Goal: Task Accomplishment & Management: Manage account settings

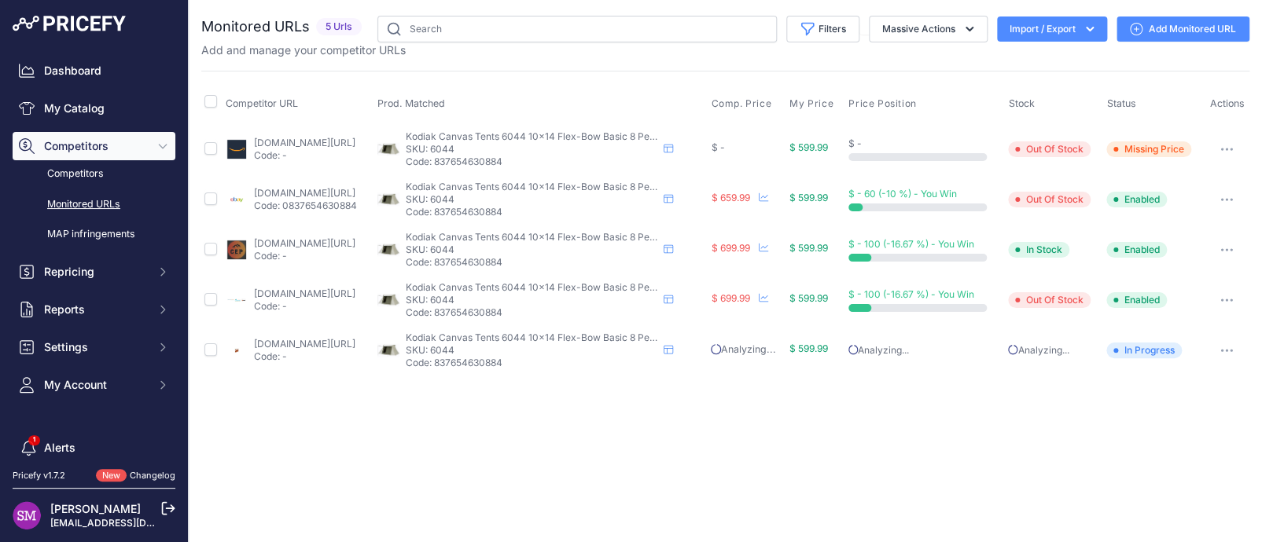
click at [1227, 198] on icon "button" at bounding box center [1226, 199] width 13 height 3
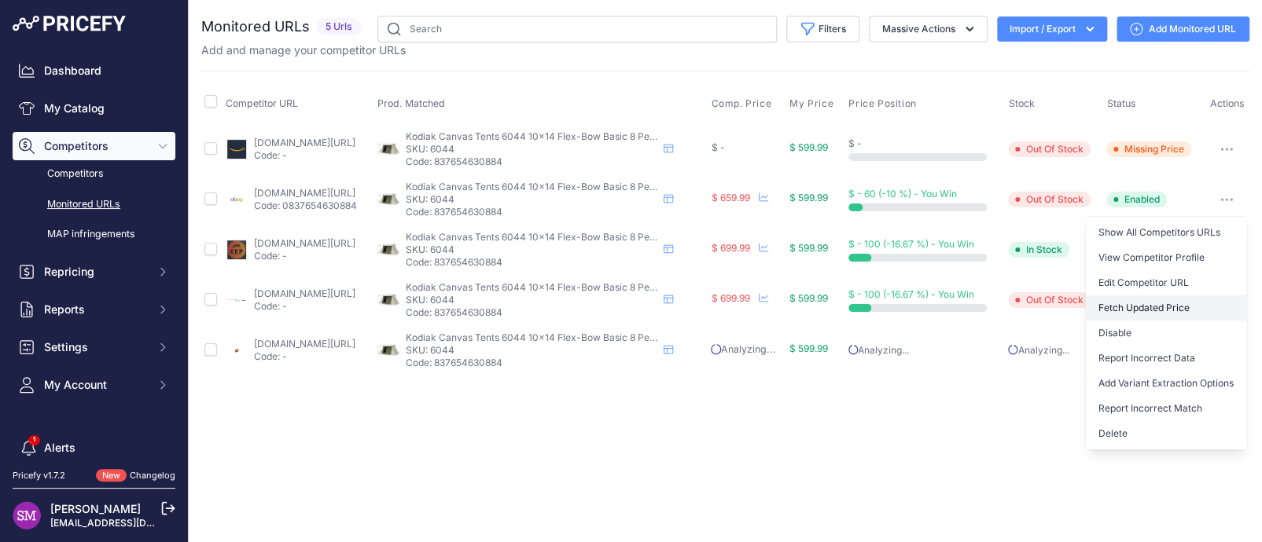
click at [1171, 307] on button "Fetch Updated Price" at bounding box center [1166, 308] width 160 height 25
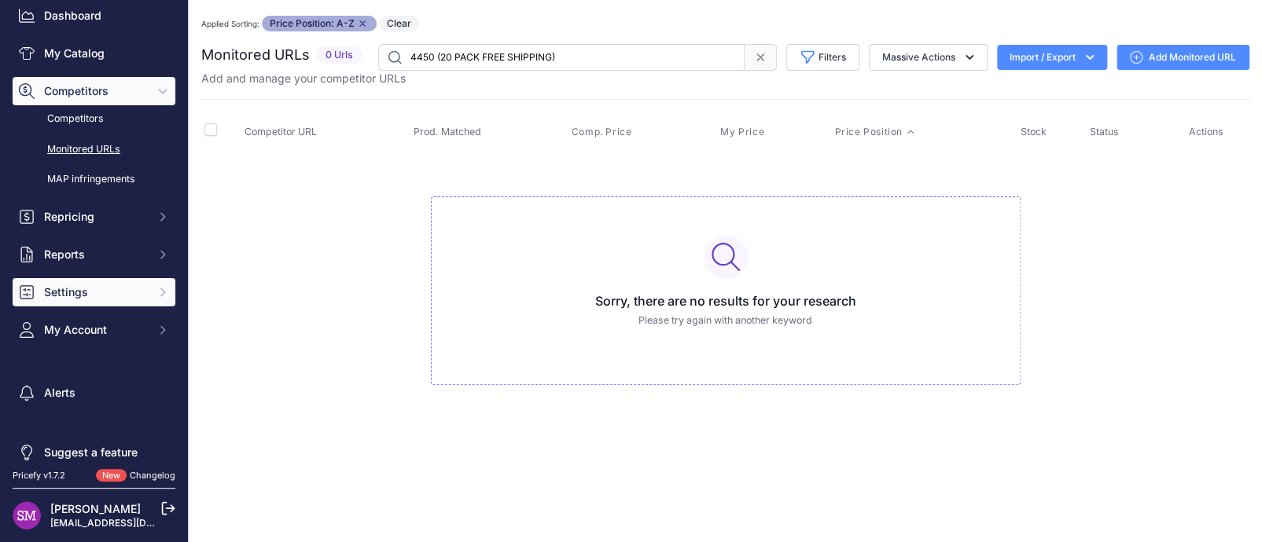
scroll to position [72, 0]
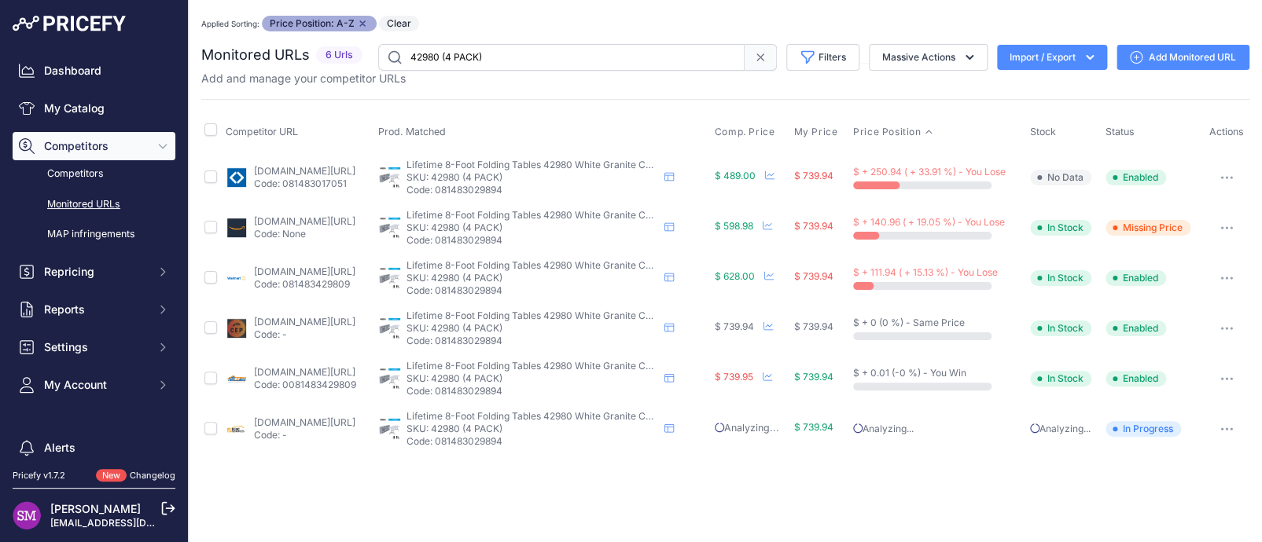
click at [333, 169] on link "samsclub.com/ip/lifetime-8-commercial-grade-folding-table-4pk/13627415188?bvsta…" at bounding box center [304, 171] width 101 height 12
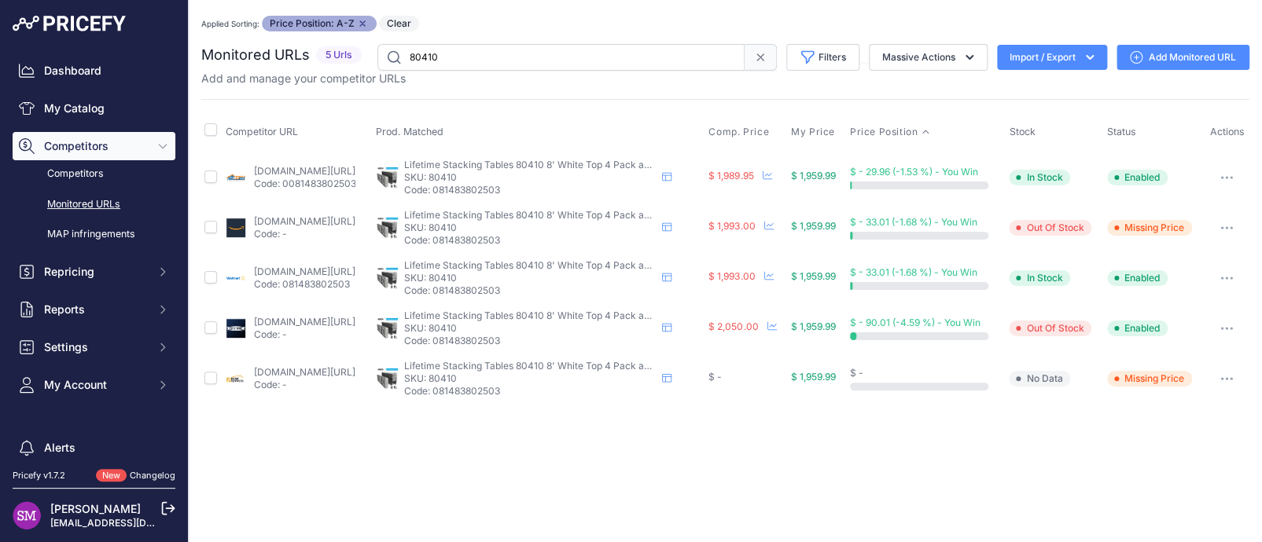
click at [517, 86] on div "Monitored URLs 5 Urls" at bounding box center [725, 224] width 1048 height 360
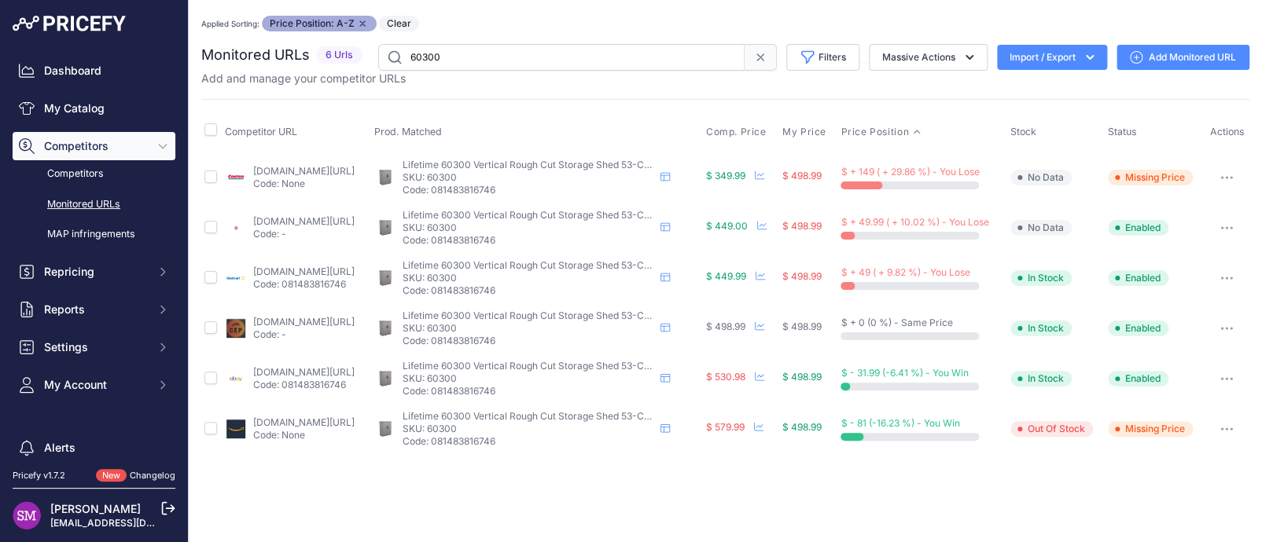
click at [285, 171] on link "[DOMAIN_NAME][URL]" at bounding box center [303, 171] width 101 height 12
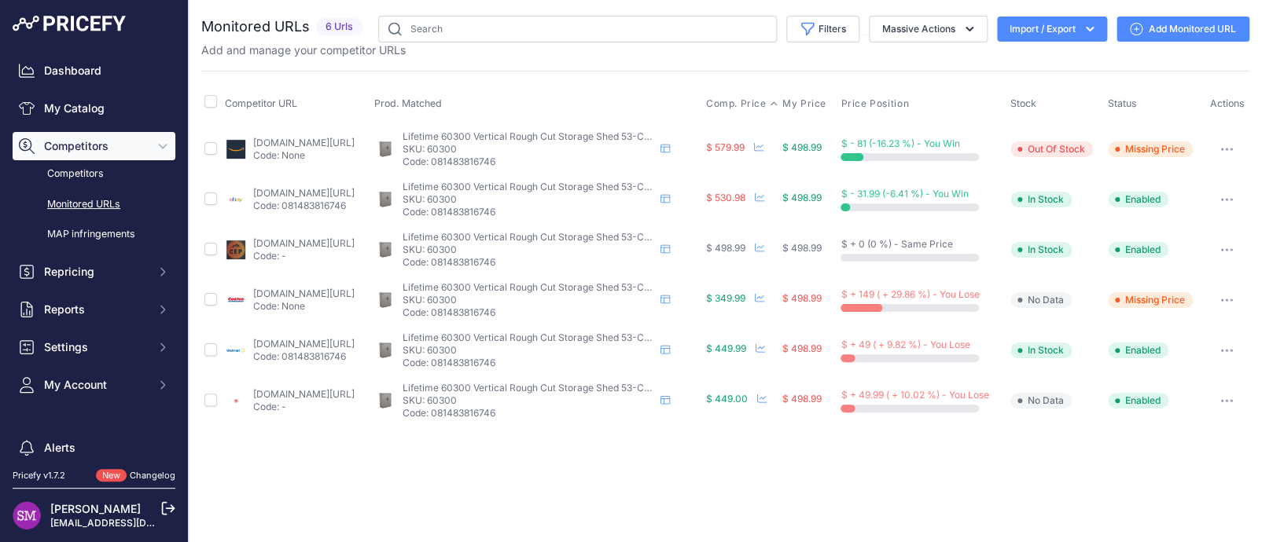
click at [767, 105] on span "Comp. Price" at bounding box center [736, 103] width 61 height 13
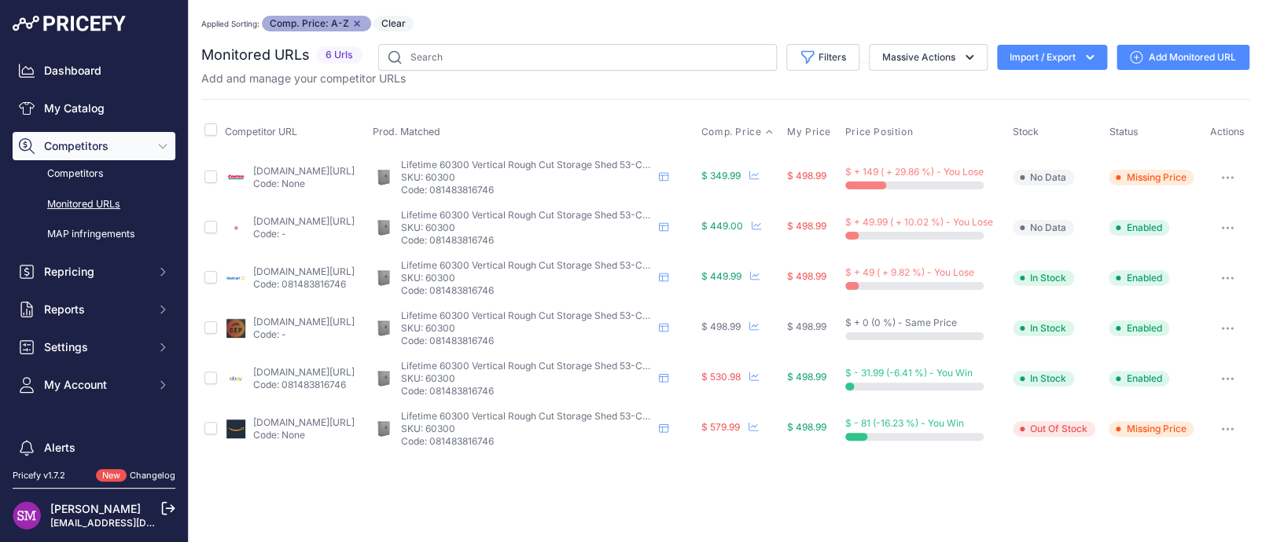
click at [273, 220] on link "target.com/p/lifetime-vertical-storage-shed-53-cubic-feet-60300u/-/a-1003624479" at bounding box center [303, 221] width 101 height 12
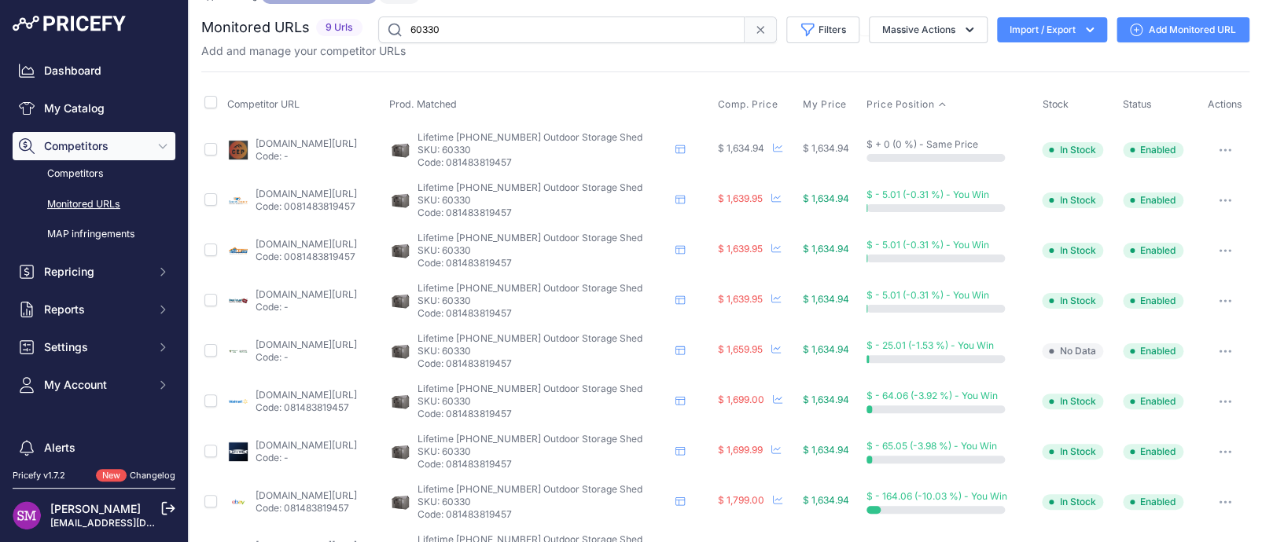
scroll to position [77, 0]
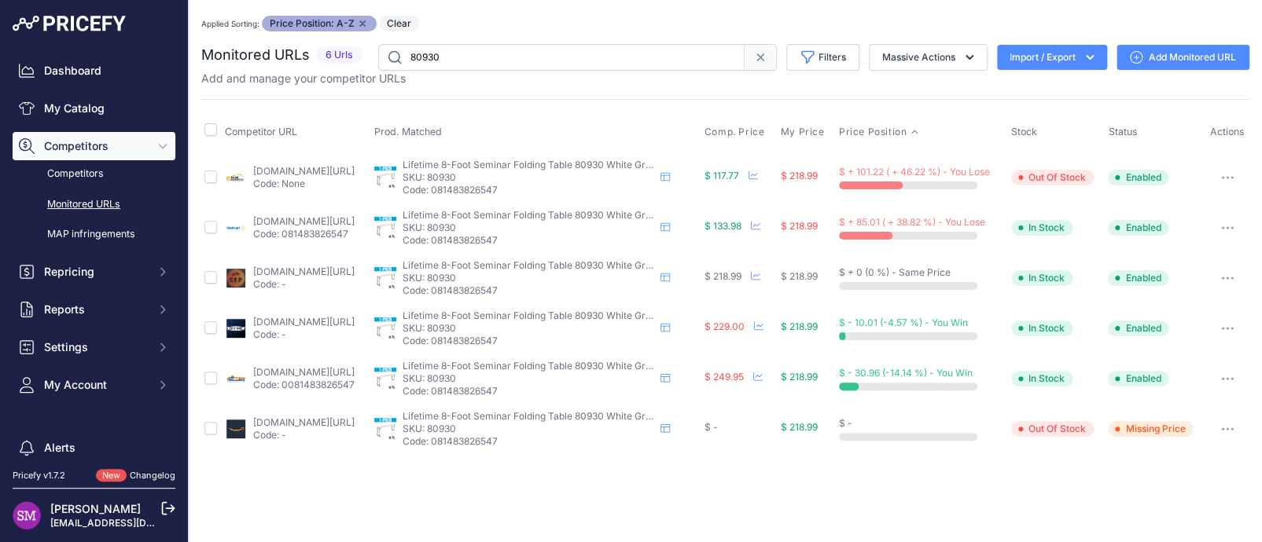
click at [267, 165] on link "[DOMAIN_NAME][URL]" at bounding box center [303, 171] width 101 height 12
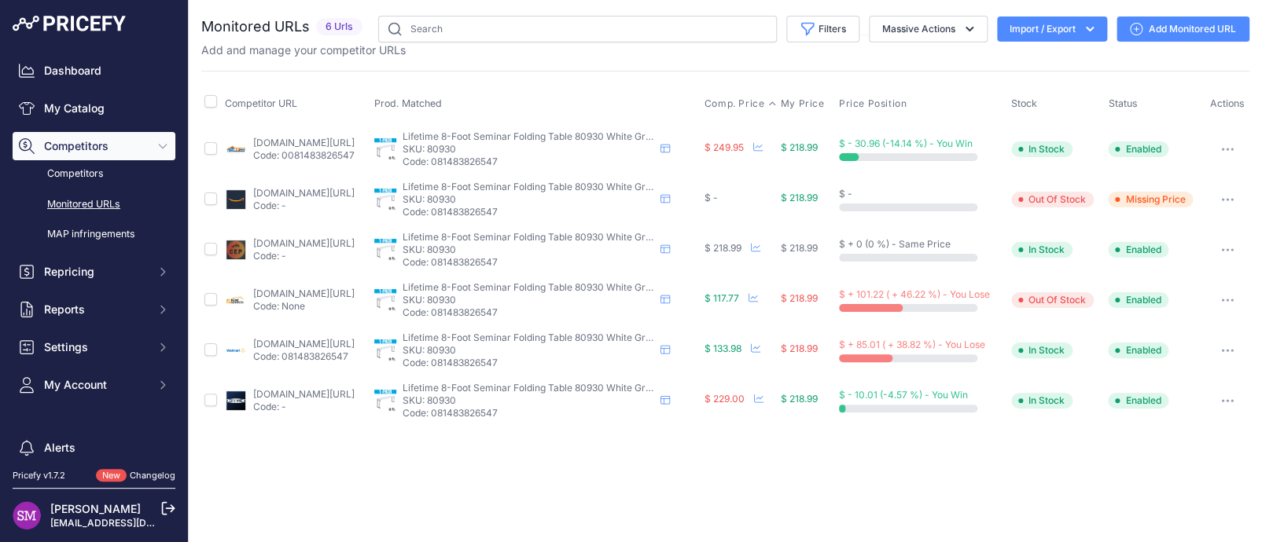
click at [759, 101] on span "Comp. Price" at bounding box center [734, 103] width 61 height 13
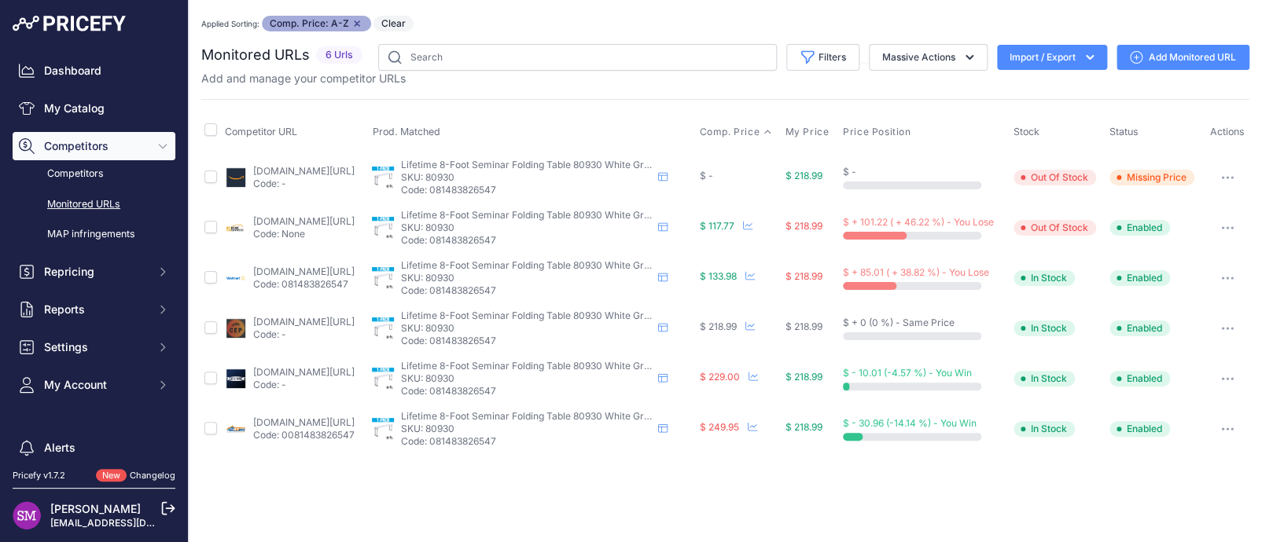
drag, startPoint x: 300, startPoint y: 226, endPoint x: 274, endPoint y: 220, distance: 26.5
click at [1232, 220] on button "button" at bounding box center [1227, 228] width 31 height 22
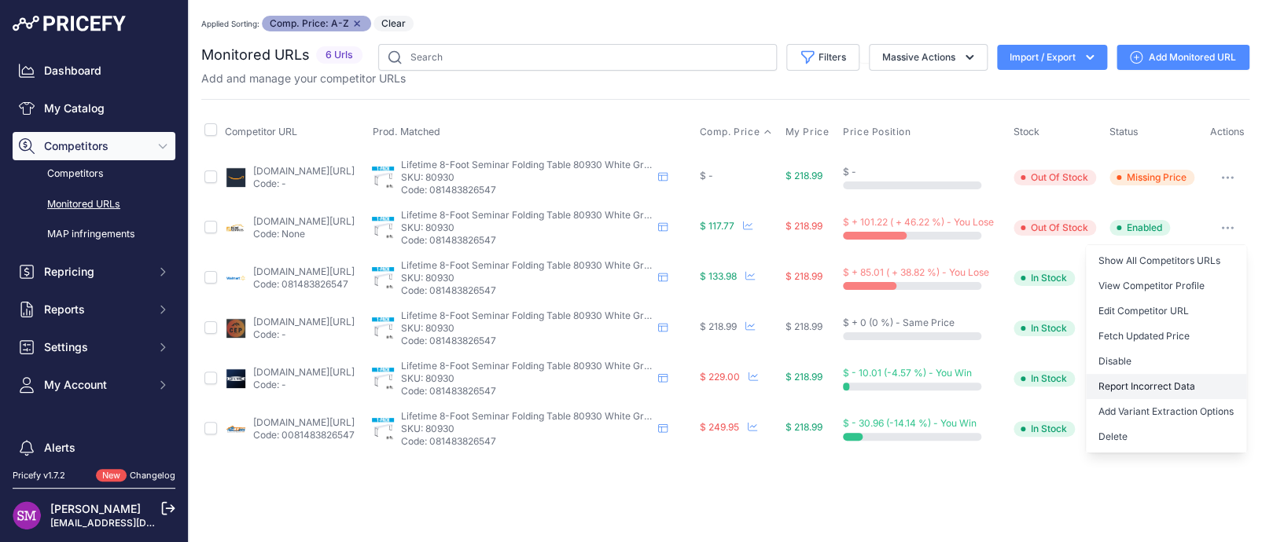
click at [1159, 383] on button "Report Incorrect Data" at bounding box center [1166, 386] width 160 height 25
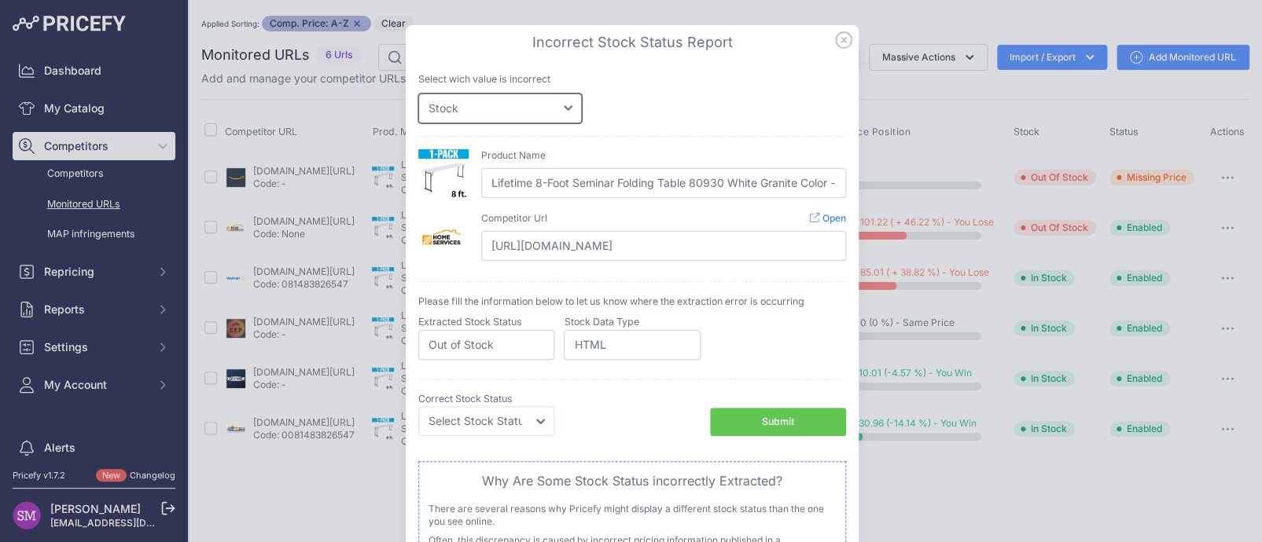
click at [529, 119] on select "Price Stock" at bounding box center [500, 109] width 164 height 30
select select "price"
click at [418, 94] on select "Price Stock" at bounding box center [500, 109] width 164 height 30
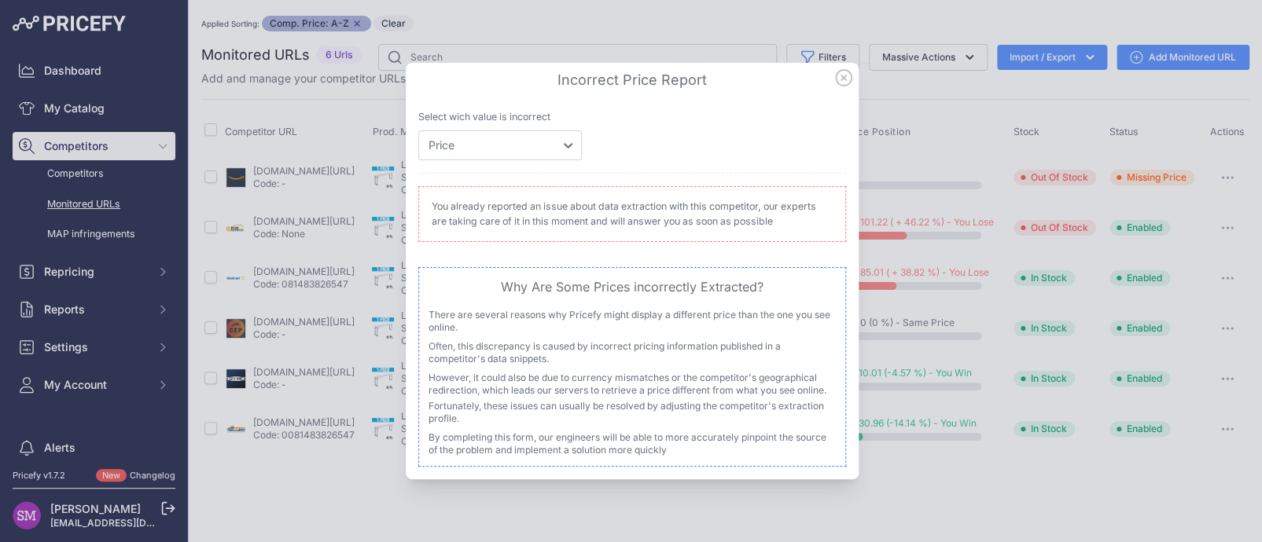
click at [840, 76] on icon at bounding box center [843, 77] width 17 height 17
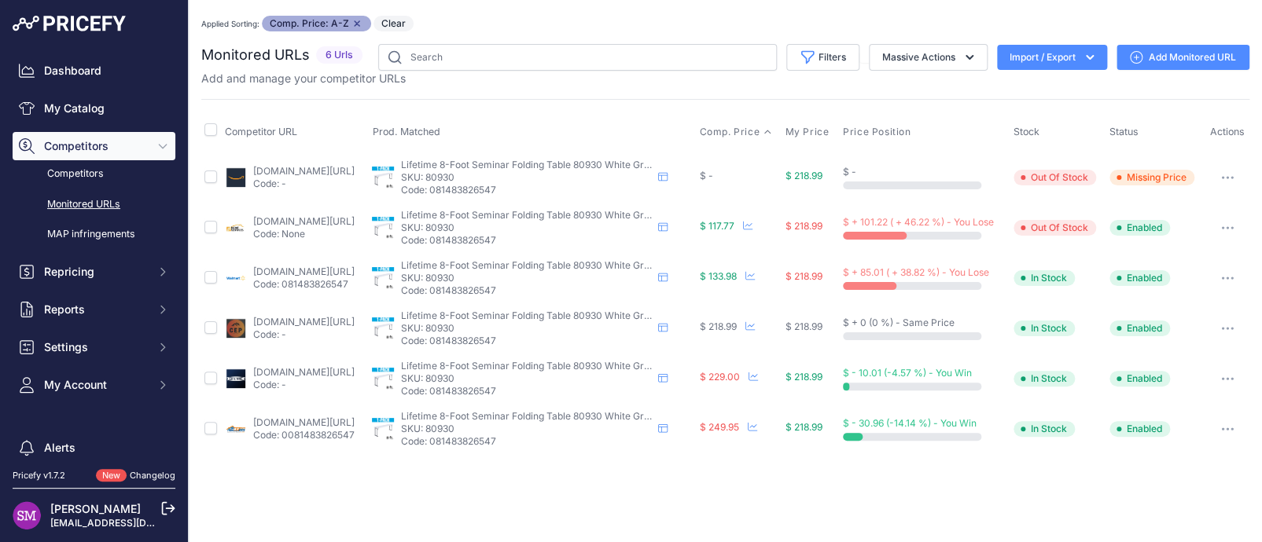
click at [1225, 220] on button "button" at bounding box center [1227, 228] width 31 height 22
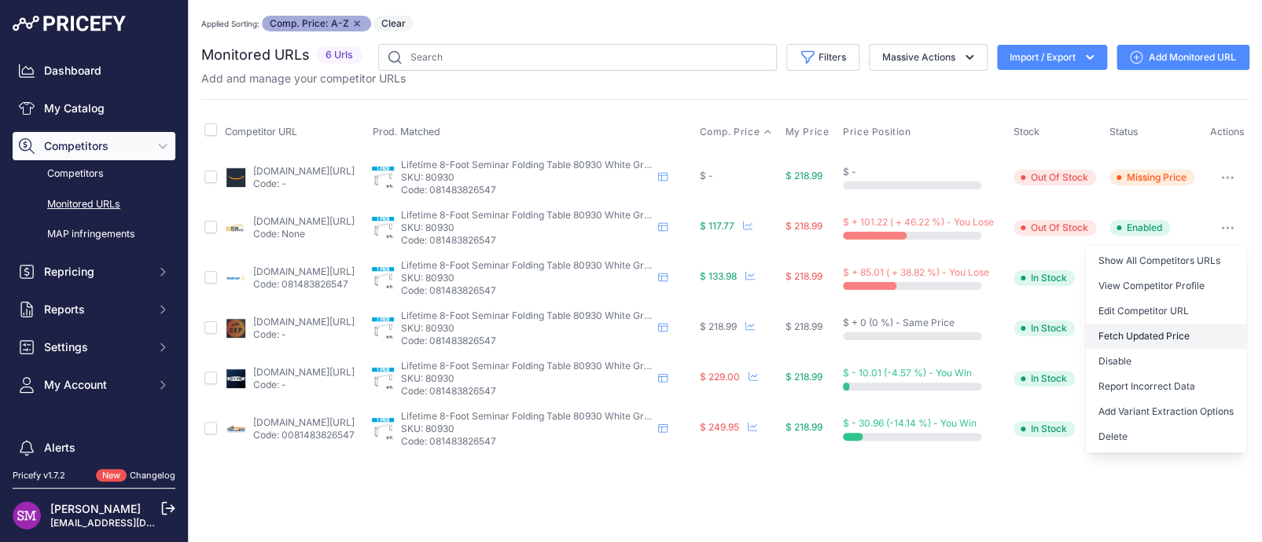
click at [1162, 332] on button "Fetch Updated Price" at bounding box center [1166, 336] width 160 height 25
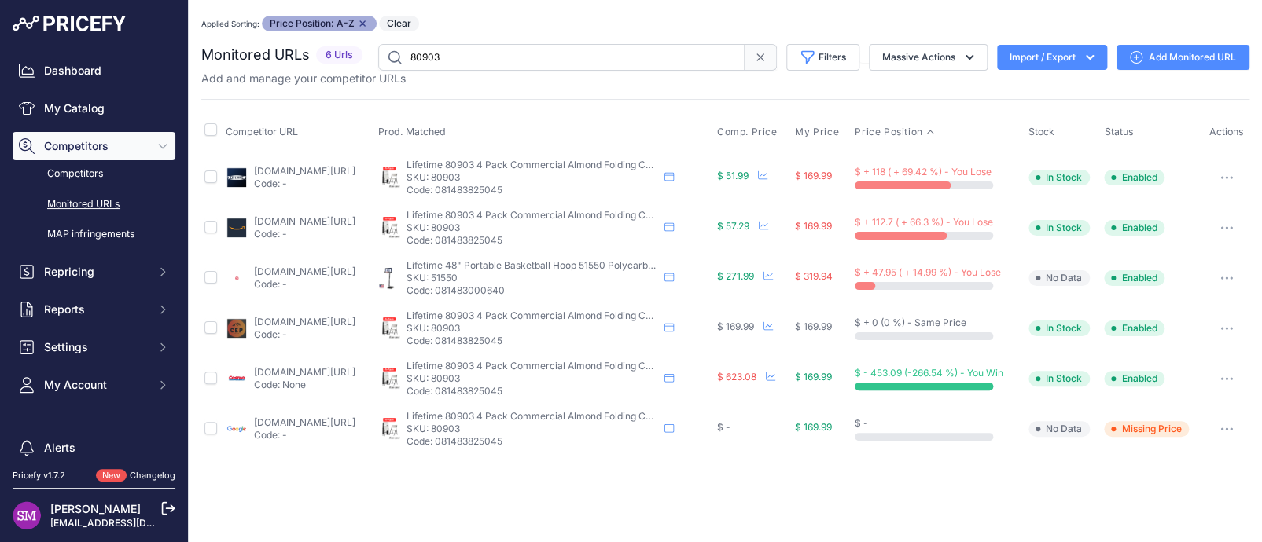
click at [355, 172] on link "lifetime.com/lifetime-80903g-folding-chair---4-pk-commercial?prirule_jdsnikfkfj…" at bounding box center [304, 171] width 101 height 12
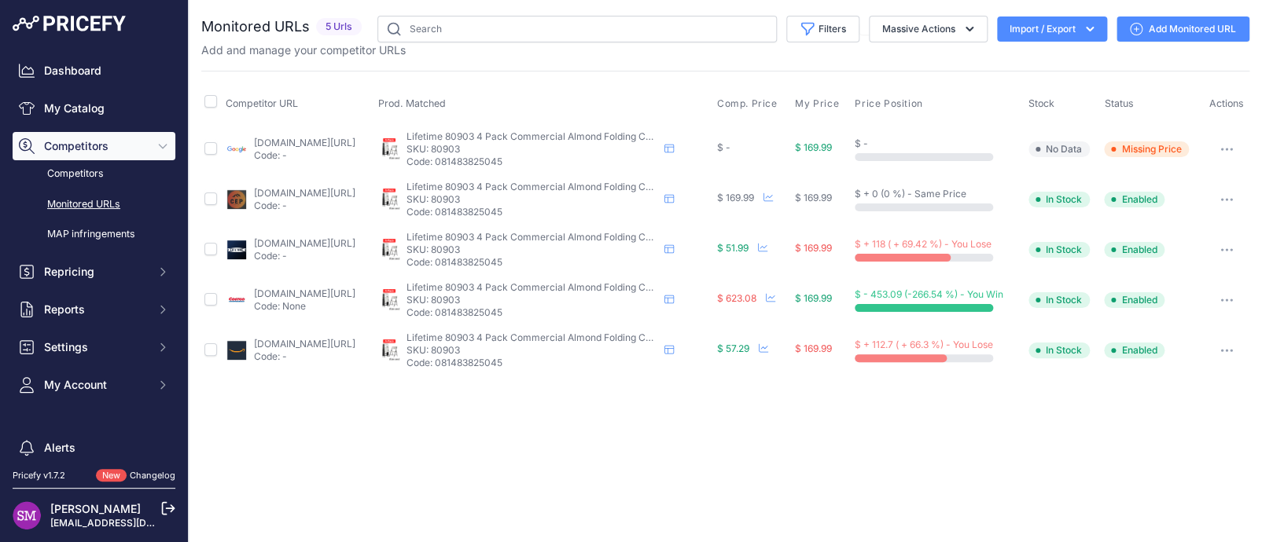
click at [318, 142] on link "[DOMAIN_NAME][URL]" at bounding box center [304, 143] width 101 height 12
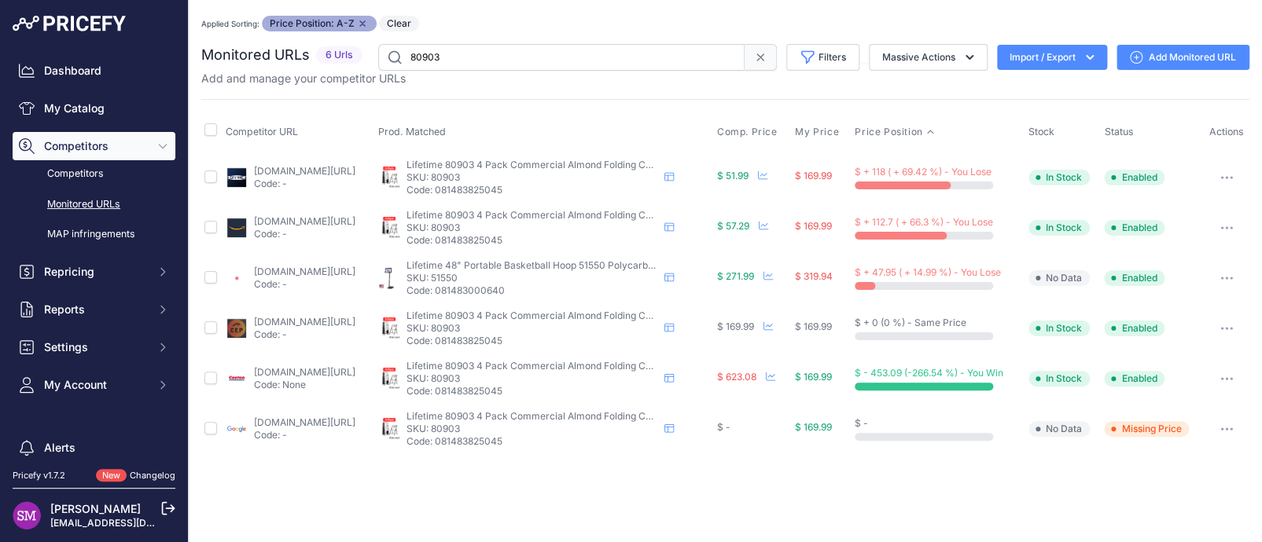
click at [1238, 425] on button "button" at bounding box center [1226, 429] width 31 height 22
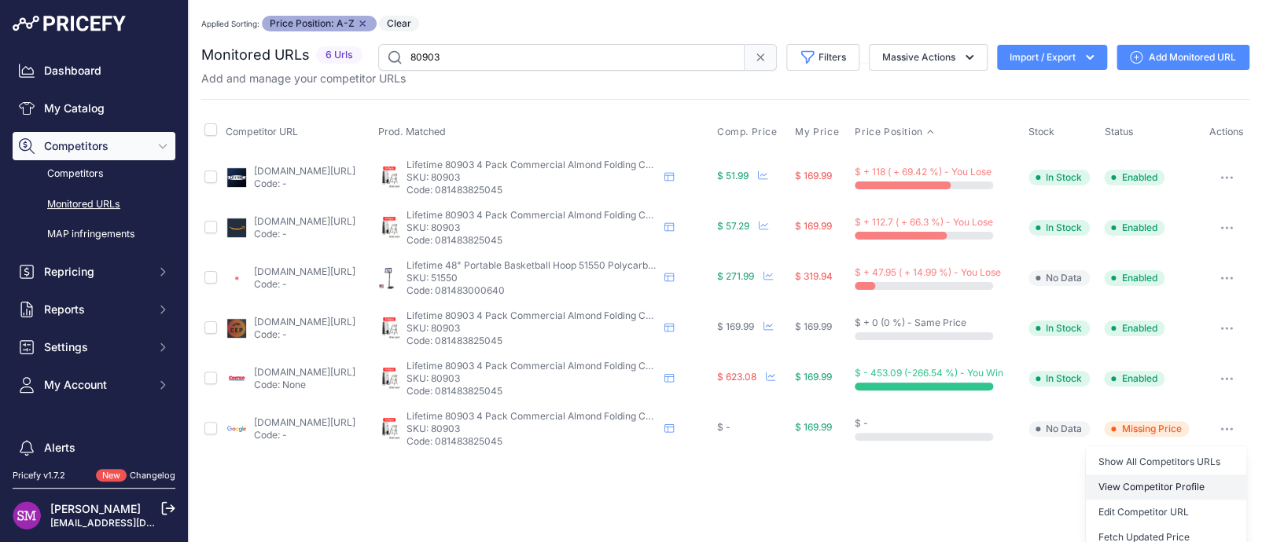
scroll to position [110, 0]
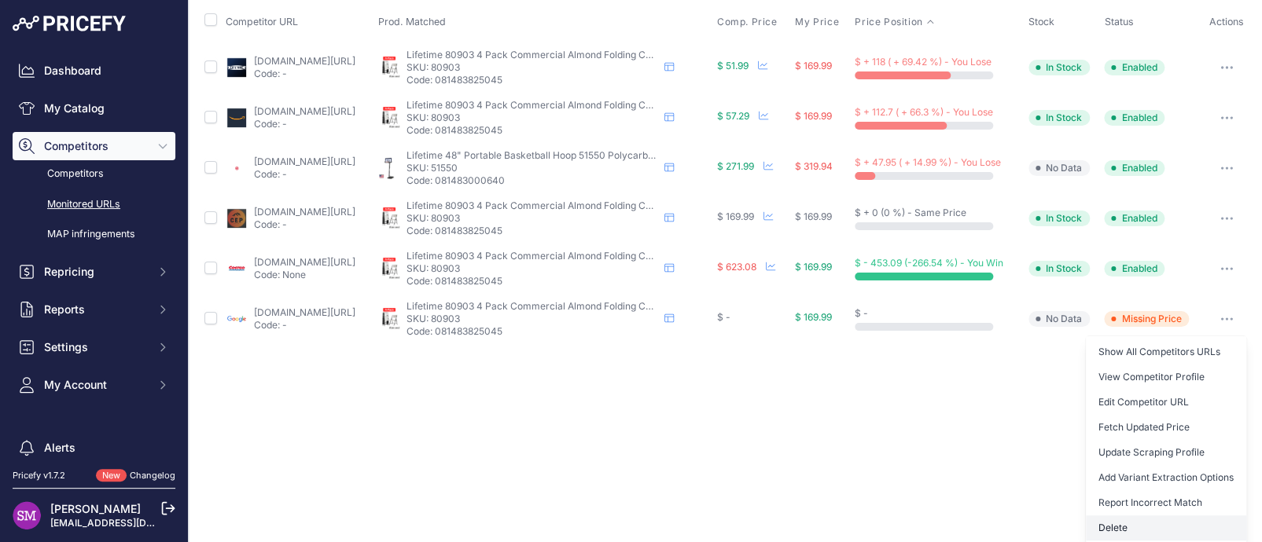
click at [1121, 521] on button "Delete" at bounding box center [1166, 528] width 160 height 25
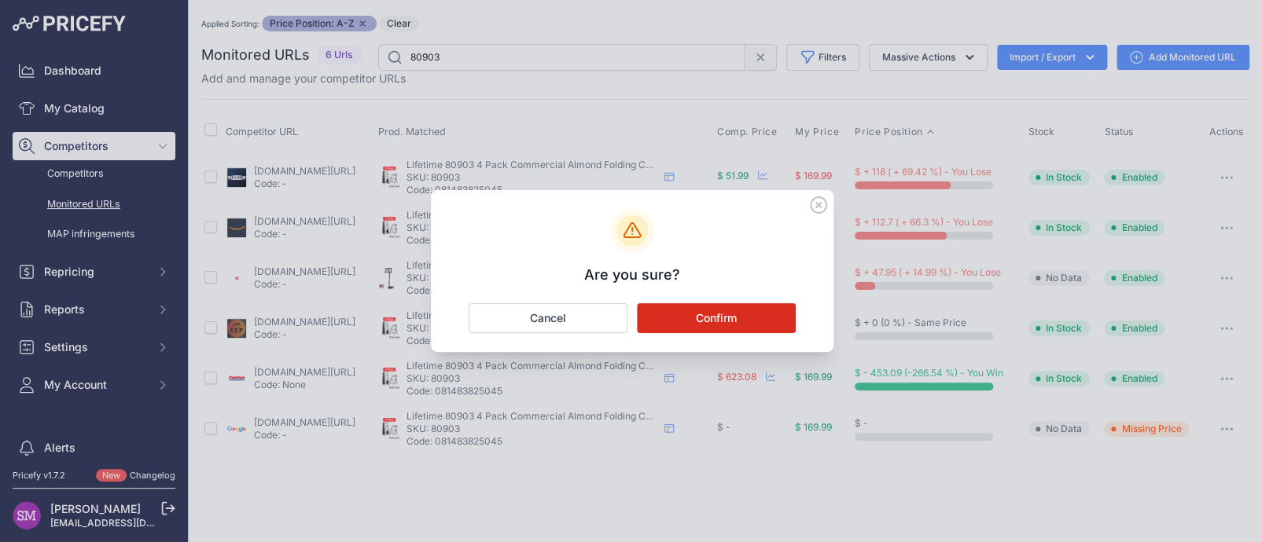
click at [690, 317] on button "Confirm" at bounding box center [716, 318] width 159 height 30
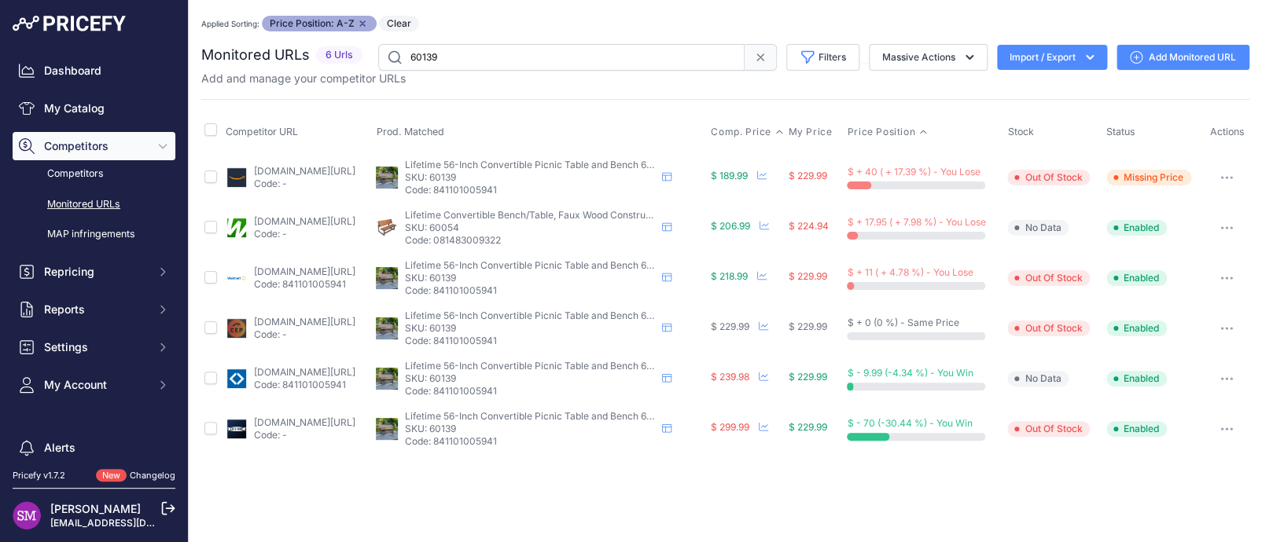
click at [761, 131] on span "Comp. Price" at bounding box center [741, 132] width 61 height 13
